Goal: Information Seeking & Learning: Learn about a topic

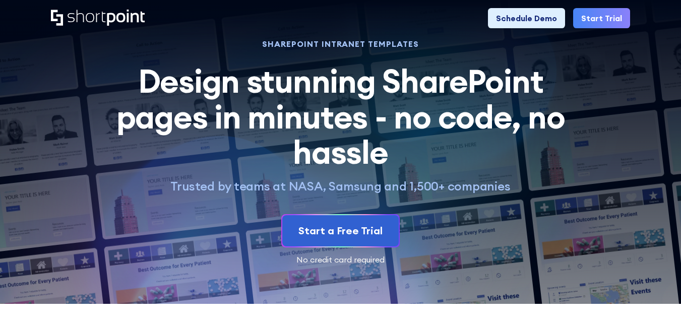
click at [420, 117] on h2 "Design stunning SharePoint pages in minutes - no code, no hassle" at bounding box center [341, 117] width 472 height 106
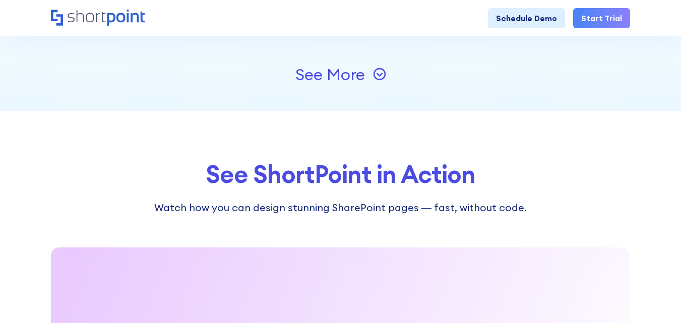
scroll to position [3101, 0]
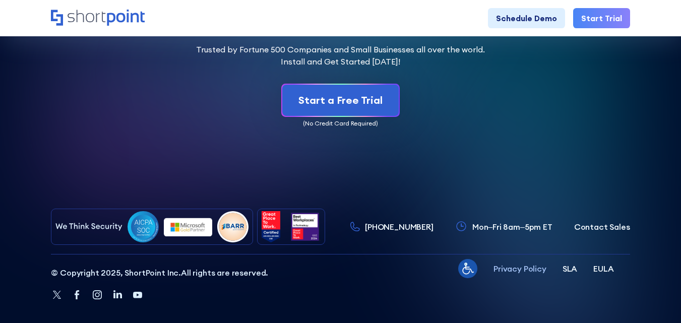
click at [518, 263] on p "Privacy Policy" at bounding box center [520, 269] width 53 height 12
click at [569, 263] on p "SLA" at bounding box center [570, 269] width 15 height 12
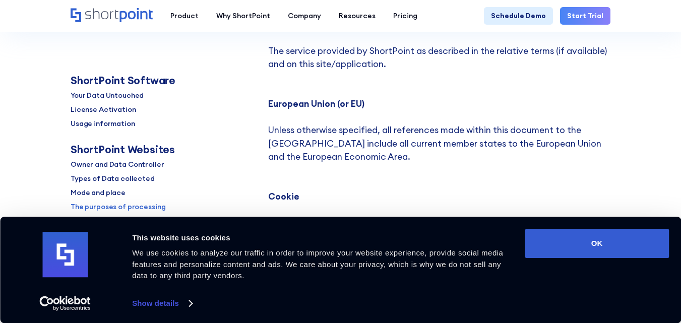
scroll to position [8108, 0]
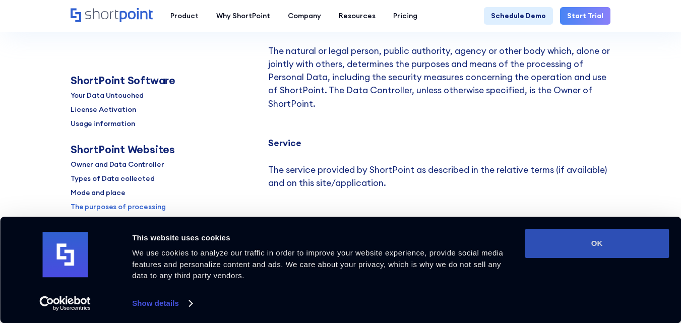
click at [597, 247] on button "OK" at bounding box center [597, 243] width 144 height 29
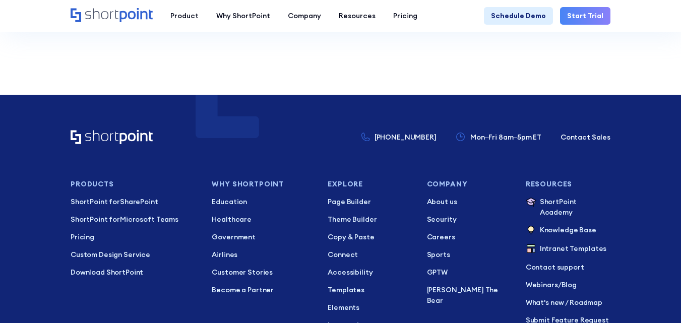
scroll to position [0, 0]
click at [230, 232] on p "Government" at bounding box center [263, 237] width 102 height 11
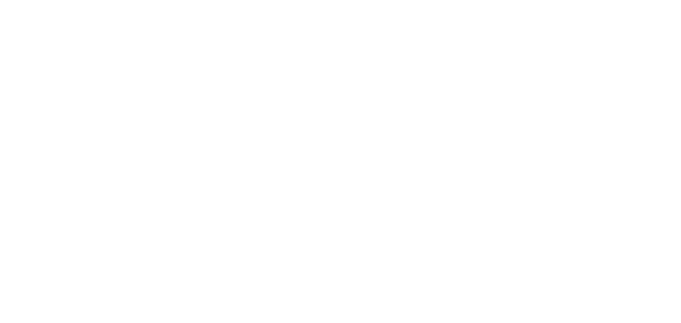
scroll to position [5186, 0]
click at [436, 125] on ul "About us Security Careers Sports GPTW Kevin The Bear" at bounding box center [469, 134] width 85 height 109
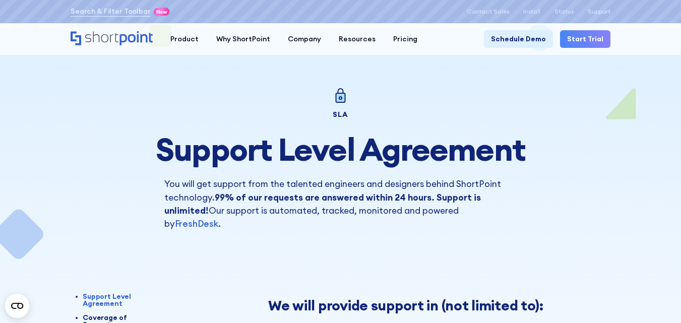
scroll to position [0, 0]
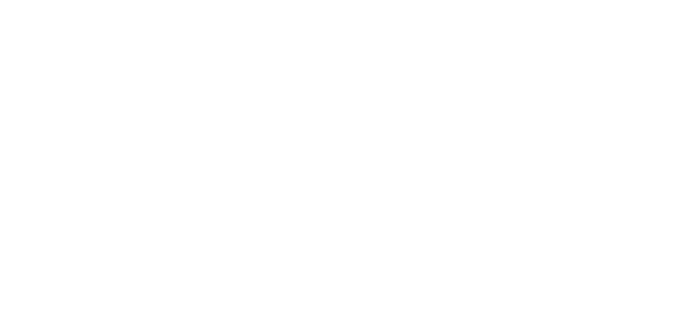
click at [458, 144] on img at bounding box center [452, 228] width 315 height 315
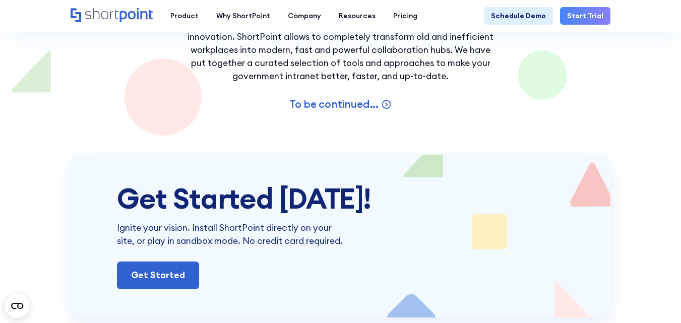
scroll to position [1884, 0]
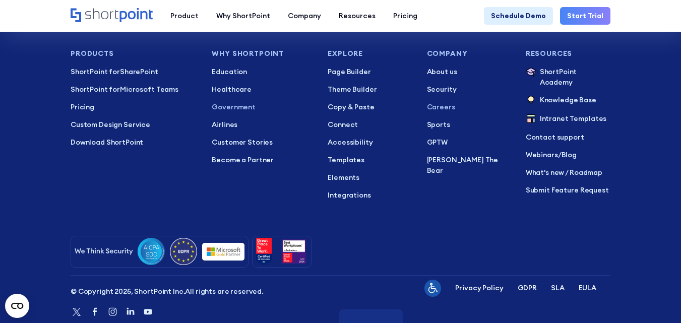
click at [433, 102] on p "Careers" at bounding box center [469, 107] width 85 height 11
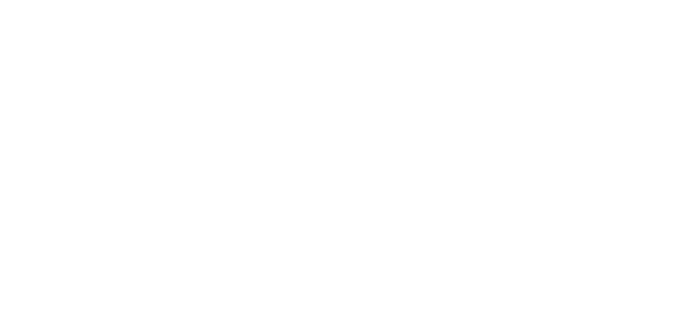
scroll to position [354, 0]
click at [448, 141] on p "Who says it has to be 5? We do four days of full productivity and finish expect…" at bounding box center [340, 157] width 309 height 53
